Goal: Transaction & Acquisition: Purchase product/service

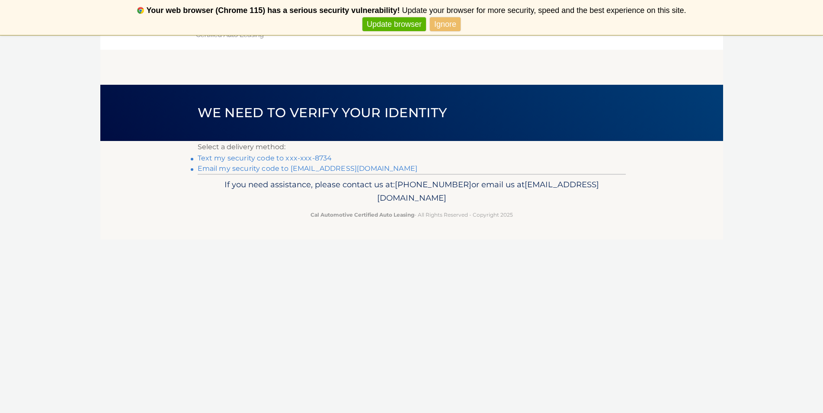
click at [319, 156] on link "Text my security code to xxx-xxx-8734" at bounding box center [265, 158] width 135 height 8
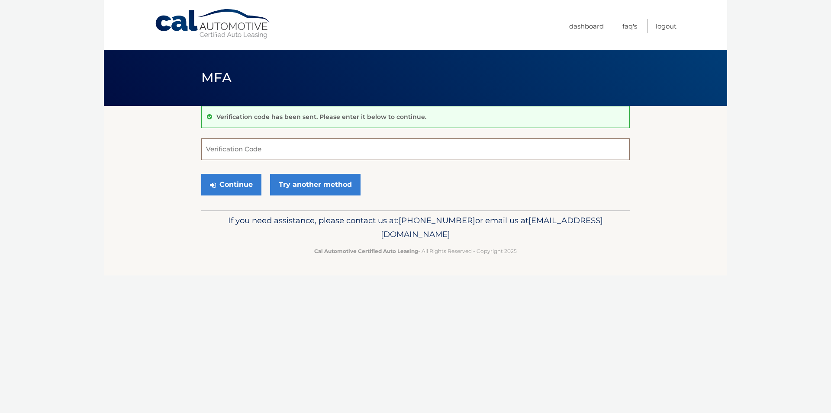
click at [321, 152] on input "Verification Code" at bounding box center [415, 149] width 428 height 22
type input "531735"
click at [247, 182] on button "Continue" at bounding box center [231, 185] width 60 height 22
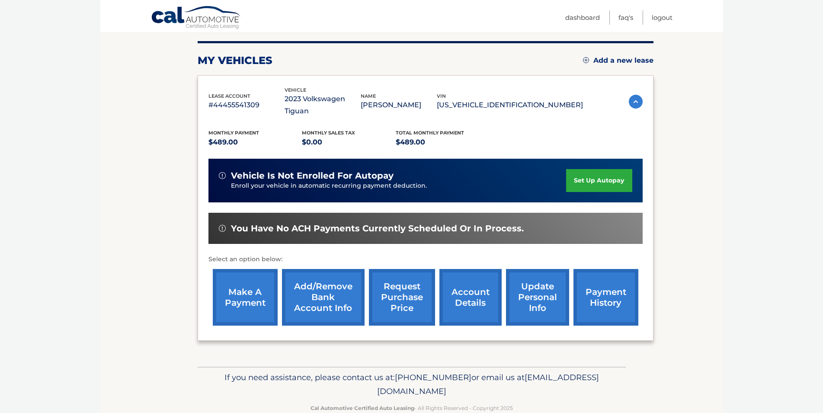
scroll to position [111, 0]
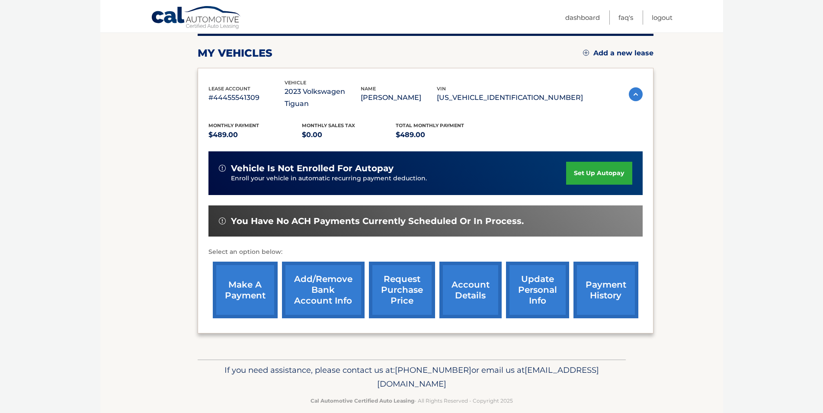
click at [471, 278] on link "account details" at bounding box center [471, 290] width 62 height 57
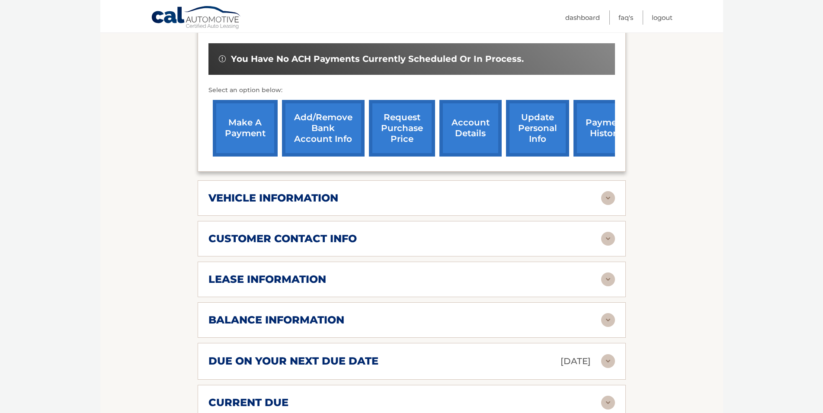
scroll to position [303, 0]
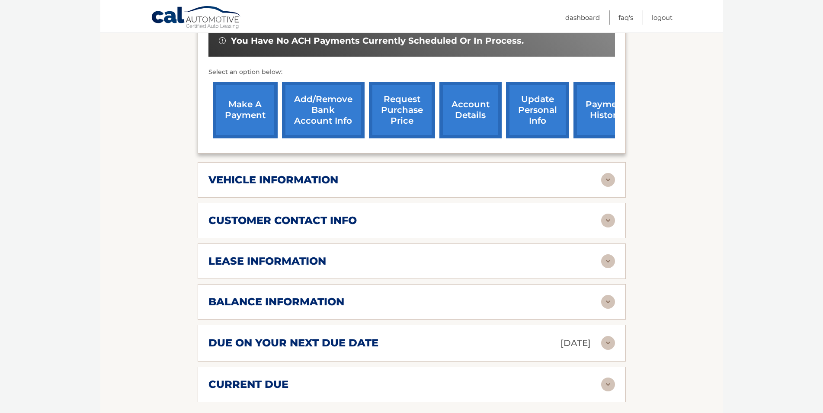
click at [608, 260] on img at bounding box center [608, 261] width 14 height 14
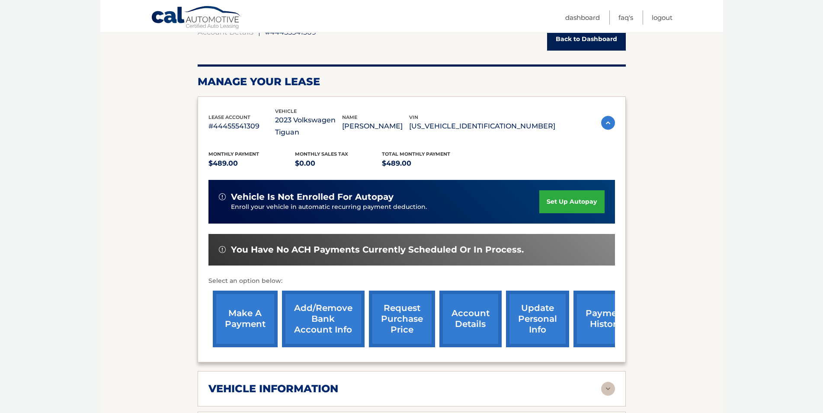
scroll to position [87, 0]
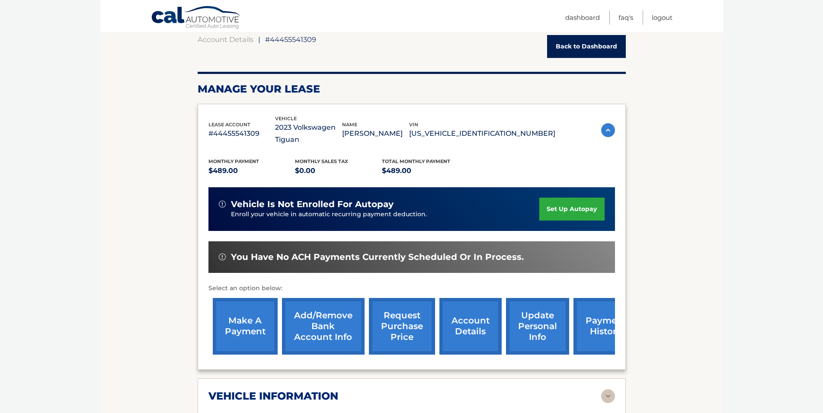
click at [246, 323] on link "make a payment" at bounding box center [245, 326] width 65 height 57
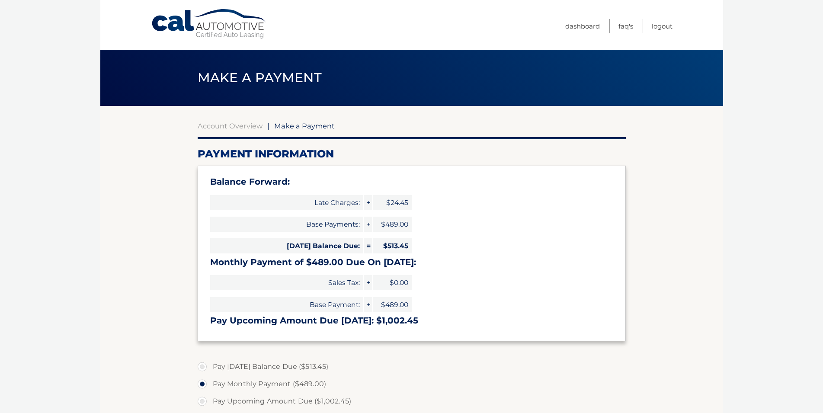
select select "MzNkY2Q4OTktNWJkYS00MjY3LThmNmQtNDViZmU3MmJmMDU3"
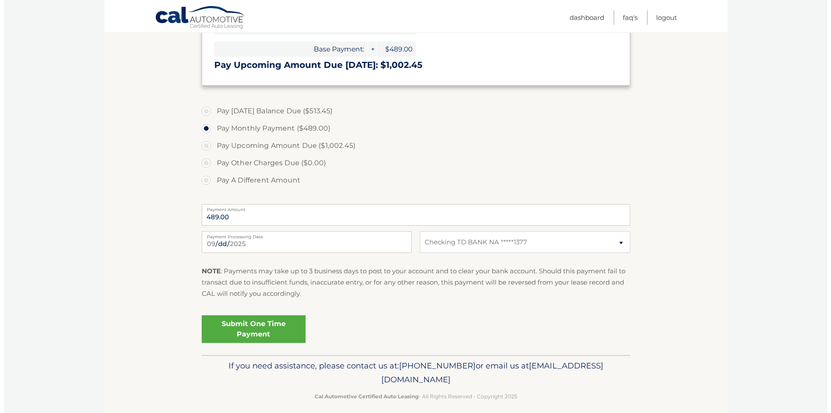
scroll to position [260, 0]
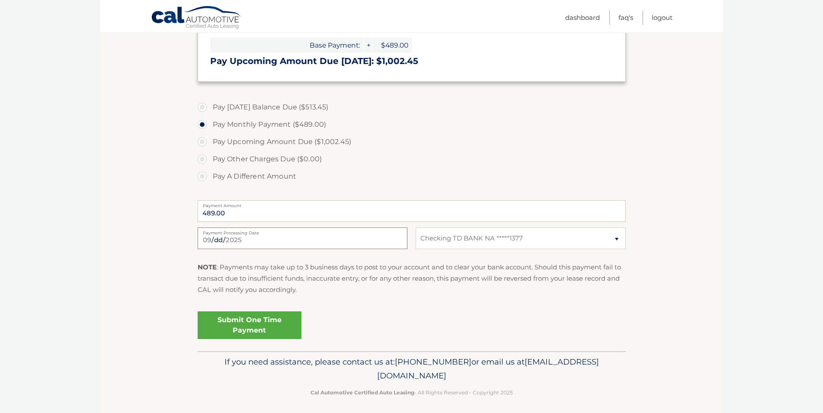
click at [259, 239] on input "[DATE]" at bounding box center [303, 239] width 210 height 22
type input "[DATE]"
click at [248, 325] on link "Submit One Time Payment" at bounding box center [250, 325] width 104 height 28
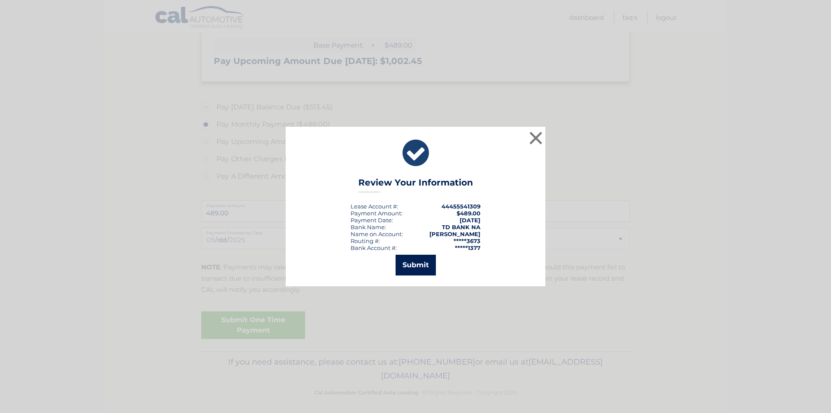
click at [417, 266] on button "Submit" at bounding box center [415, 265] width 40 height 21
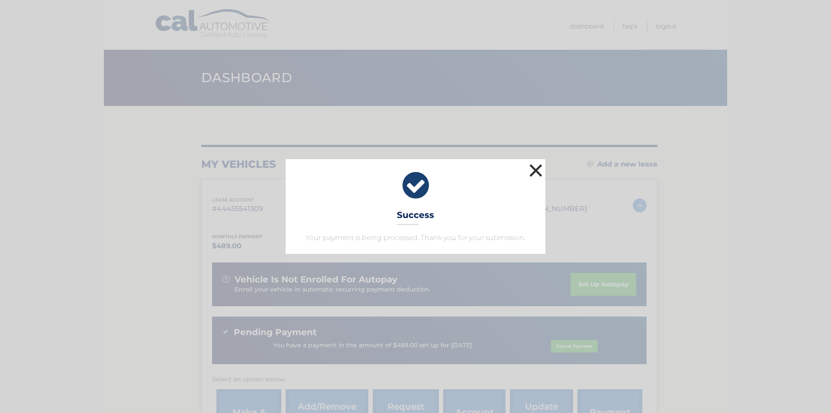
click at [535, 174] on button "×" at bounding box center [535, 170] width 17 height 17
